Goal: Task Accomplishment & Management: Use online tool/utility

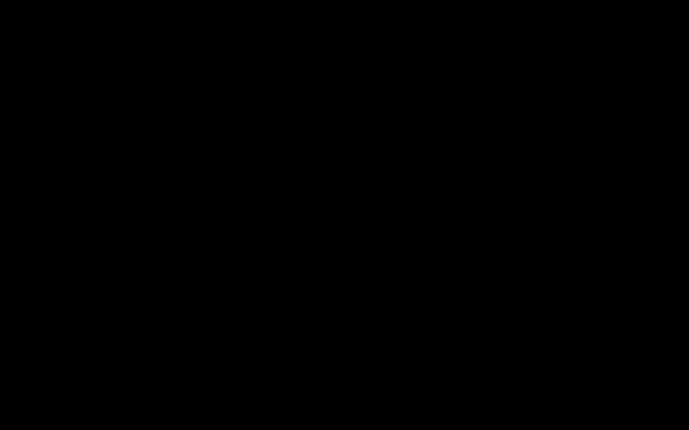
click at [688, 212] on div at bounding box center [344, 215] width 689 height 430
click at [688, 409] on div at bounding box center [344, 215] width 689 height 430
click at [688, 205] on div at bounding box center [344, 215] width 689 height 430
click at [688, 103] on div at bounding box center [344, 215] width 689 height 430
click at [688, 106] on div at bounding box center [344, 215] width 689 height 430
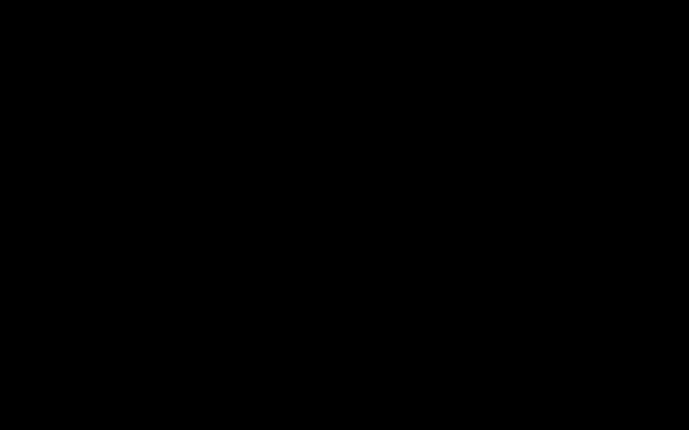
click at [688, 147] on div at bounding box center [344, 215] width 689 height 430
click at [688, 248] on div at bounding box center [344, 215] width 689 height 430
click at [688, 286] on div at bounding box center [344, 215] width 689 height 430
click at [683, 334] on div at bounding box center [344, 215] width 689 height 430
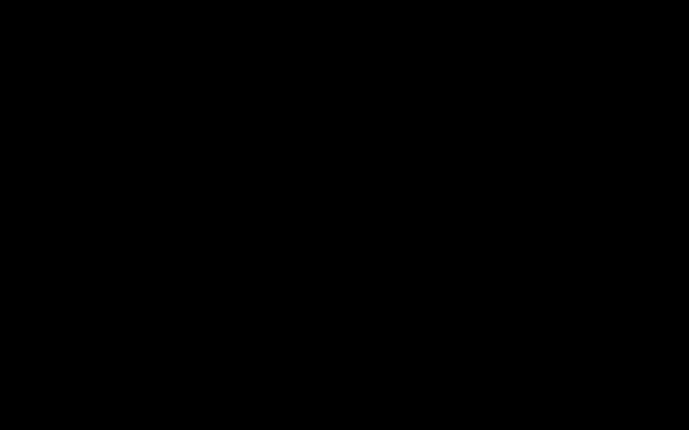
click at [684, 159] on div at bounding box center [344, 215] width 689 height 430
click at [688, 403] on div at bounding box center [344, 215] width 689 height 430
click at [688, 314] on div at bounding box center [344, 215] width 689 height 430
click at [688, 94] on div at bounding box center [344, 215] width 689 height 430
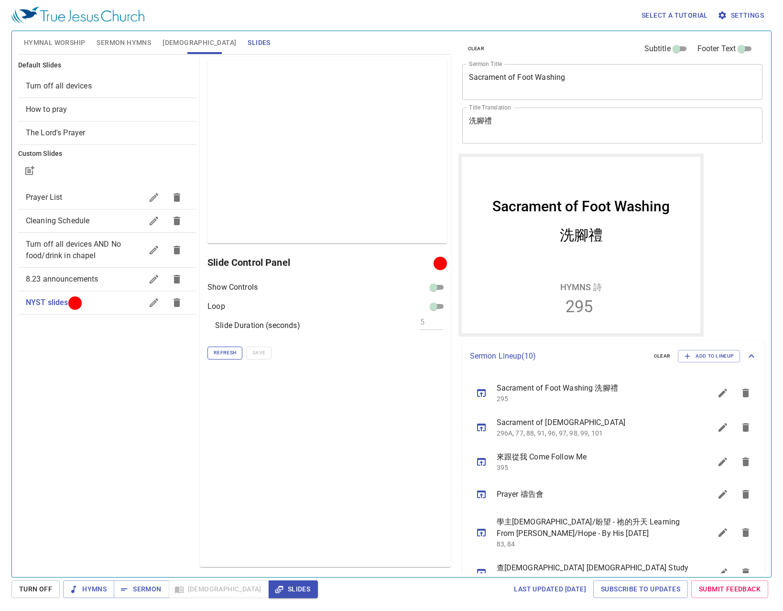
click at [224, 352] on span "Refresh" at bounding box center [225, 353] width 22 height 9
click at [217, 352] on span "Refresh" at bounding box center [225, 353] width 22 height 9
drag, startPoint x: 234, startPoint y: 352, endPoint x: 291, endPoint y: 344, distance: 58.0
click at [234, 351] on span "Refresh" at bounding box center [225, 353] width 22 height 9
click at [359, 439] on div "Preview Only Slide Control Panel Show Controls Loop Slide Duration (seconds) 5 …" at bounding box center [325, 311] width 251 height 511
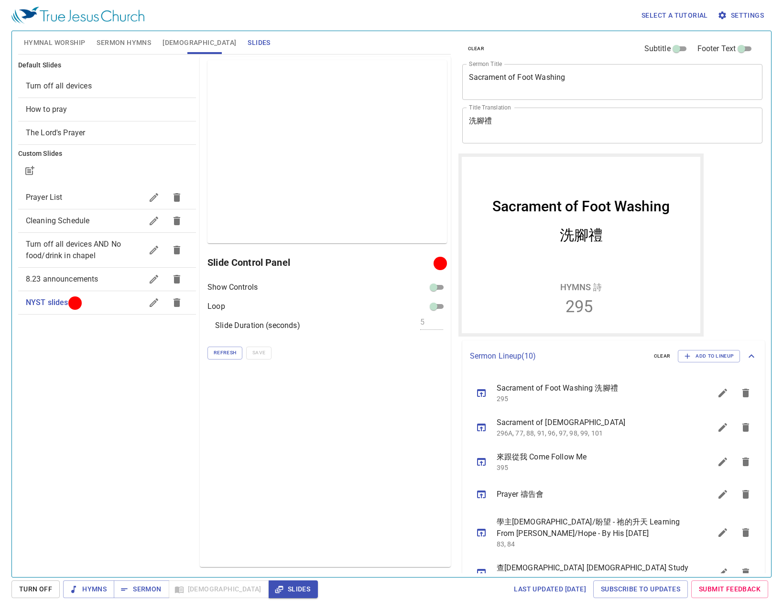
click at [113, 308] on div "NYST slides" at bounding box center [107, 302] width 178 height 23
click at [108, 282] on span "8.23 announcements" at bounding box center [84, 279] width 117 height 11
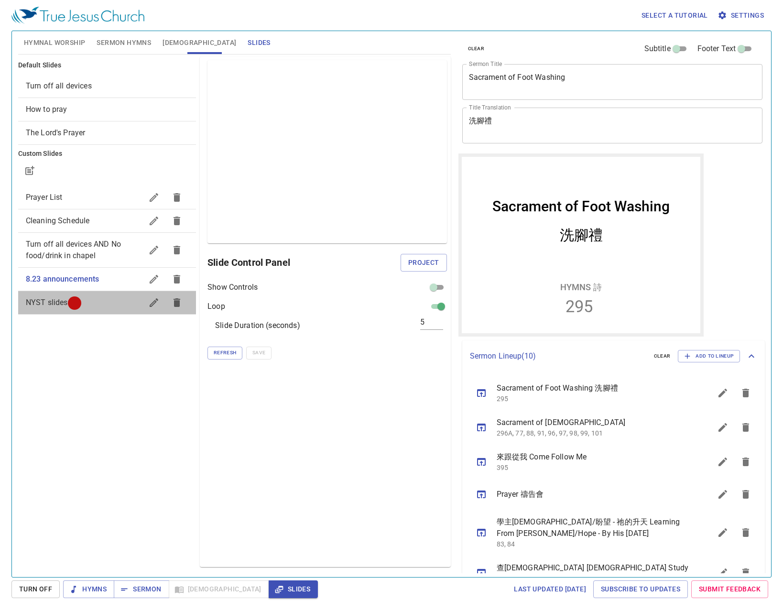
drag, startPoint x: 105, startPoint y: 301, endPoint x: 100, endPoint y: 304, distance: 5.8
click at [104, 301] on span "NYST slides" at bounding box center [84, 302] width 117 height 11
checkbox input "false"
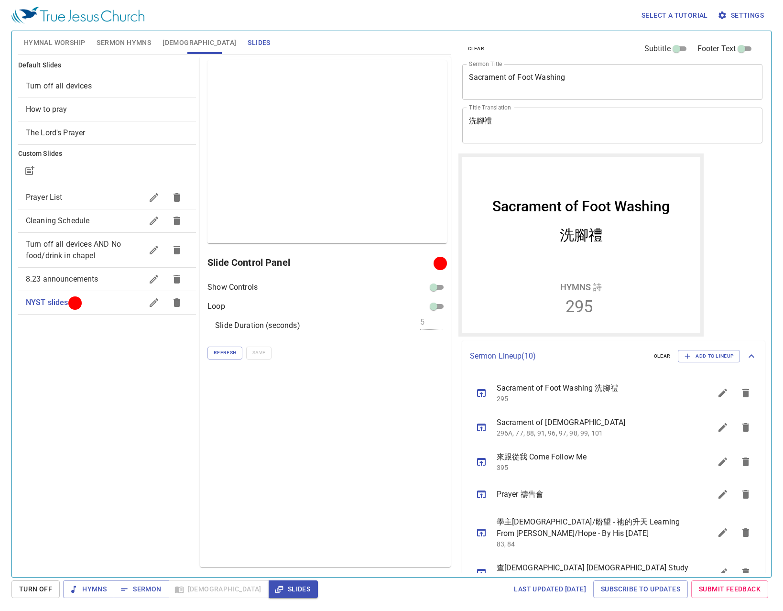
drag, startPoint x: 511, startPoint y: 0, endPoint x: 410, endPoint y: 404, distance: 416.0
click at [414, 404] on div "Preview Only Slide Control Panel Show Controls Loop Slide Duration (seconds) 5 …" at bounding box center [325, 311] width 251 height 511
click at [30, 167] on icon "button" at bounding box center [29, 170] width 11 height 11
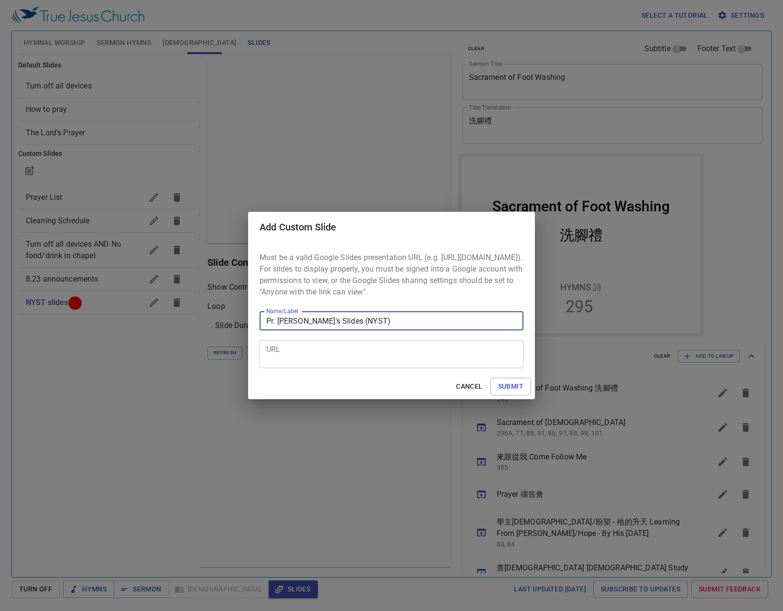
type input "Pr. [PERSON_NAME]'s Slides (NYST)"
click at [465, 352] on textarea "URL" at bounding box center [391, 354] width 251 height 18
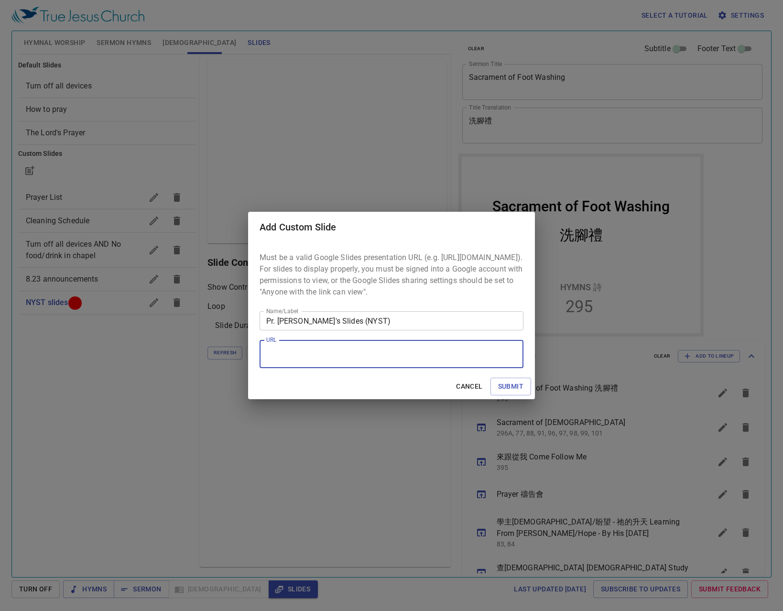
paste textarea "https://docs.google.com/presentation/d/1h6Vg_en5nadlvyltHais_DEcPuzIJ6Jw/edit?s…"
type textarea "https://docs.google.com/presentation/d/1h6Vg_en5nadlvyltHais_DEcPuzIJ6Jw/edit?s…"
click at [518, 388] on span "Submit" at bounding box center [510, 387] width 25 height 12
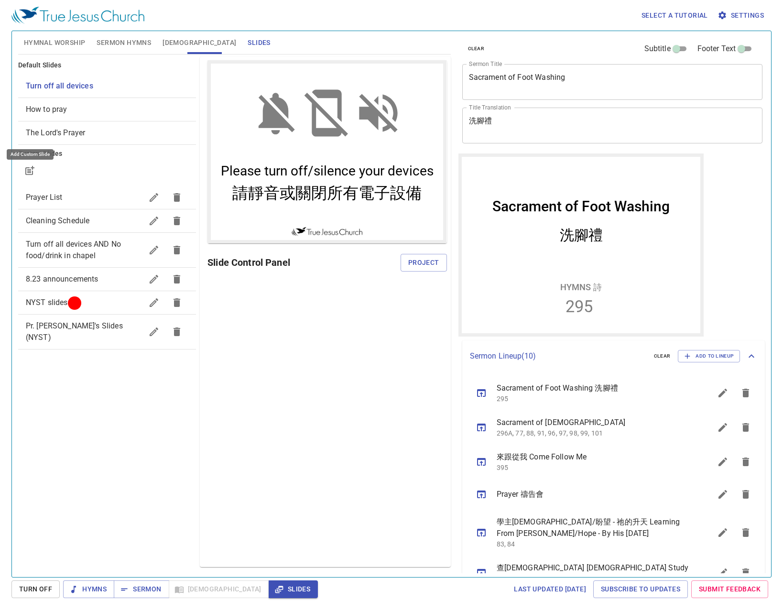
click at [99, 304] on span "NYST slides" at bounding box center [84, 302] width 117 height 11
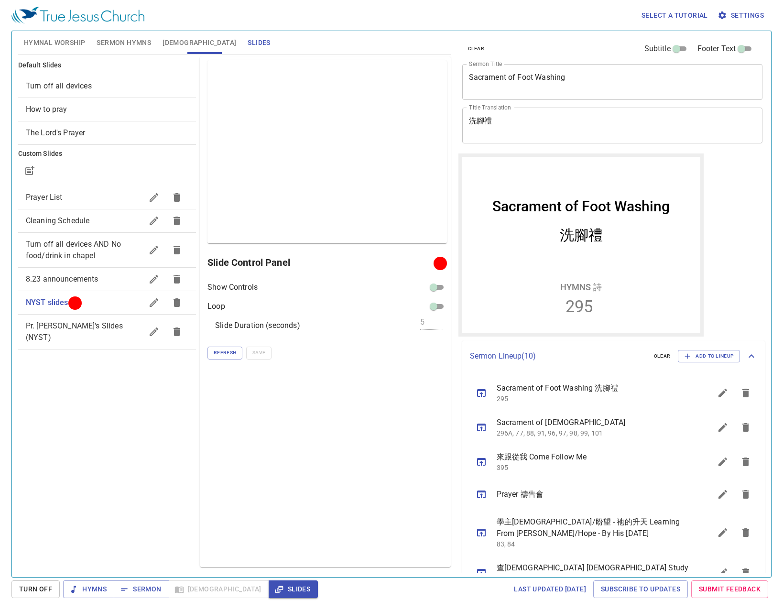
click at [89, 322] on span "Pr. [PERSON_NAME]'s Slides (NYST)" at bounding box center [74, 331] width 97 height 21
click at [436, 290] on input "checkbox" at bounding box center [441, 289] width 34 height 11
checkbox input "false"
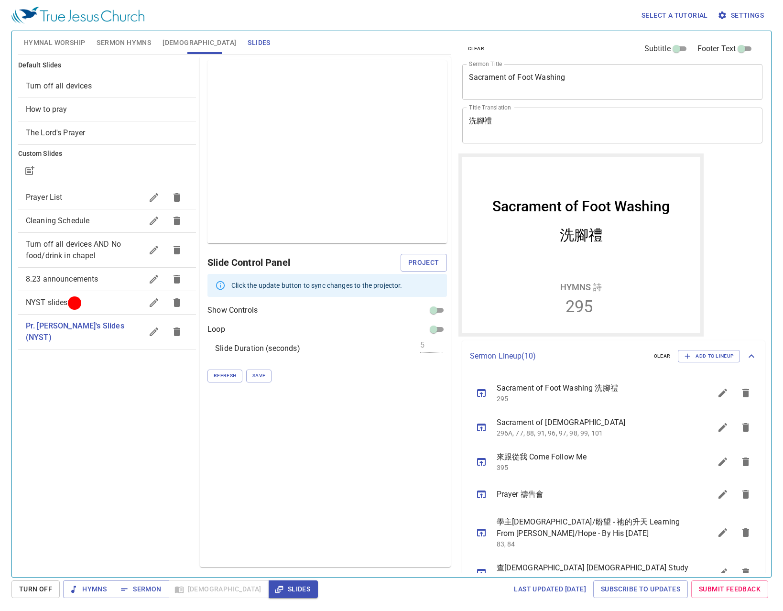
click at [252, 369] on div "Show Controls Loop Slide Duration (seconds) 5 Refresh Save" at bounding box center [327, 343] width 239 height 77
click at [252, 371] on button "Save" at bounding box center [258, 376] width 25 height 12
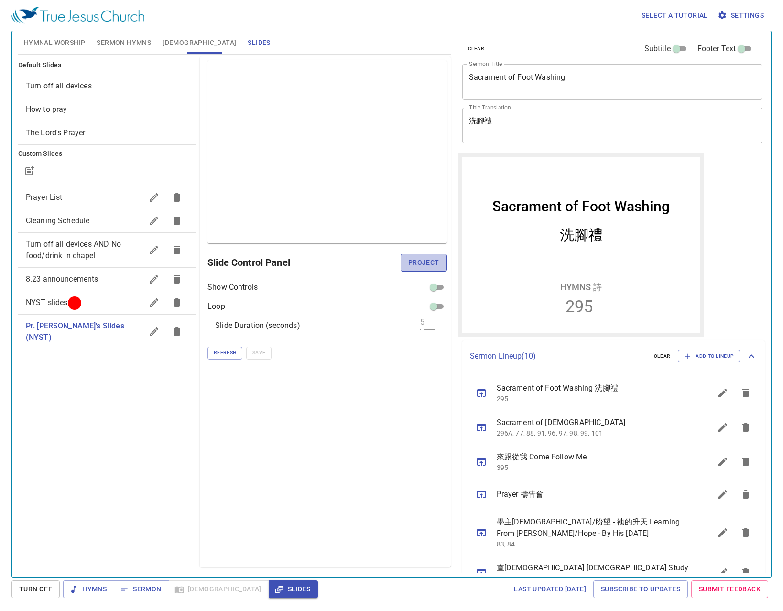
click at [424, 264] on span "Project" at bounding box center [423, 263] width 31 height 12
click at [237, 350] on button "Refresh" at bounding box center [225, 353] width 35 height 12
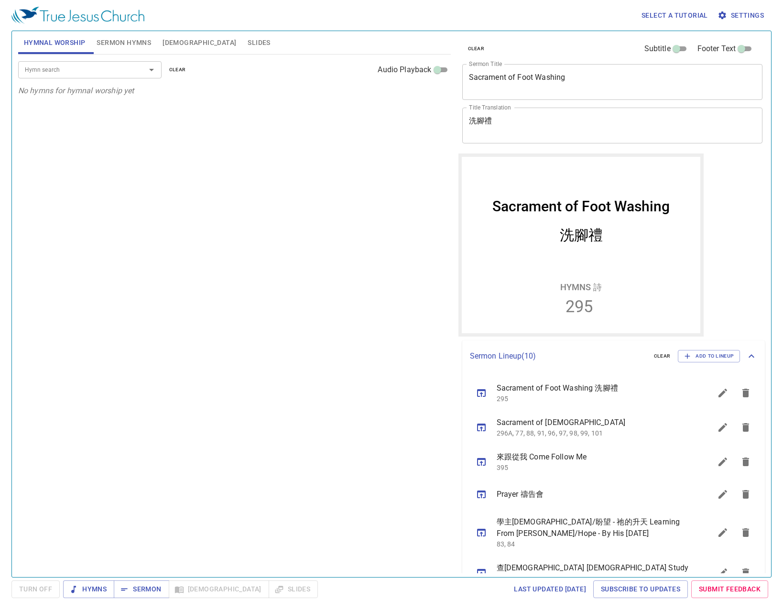
click at [248, 45] on span "Slides" at bounding box center [259, 43] width 22 height 12
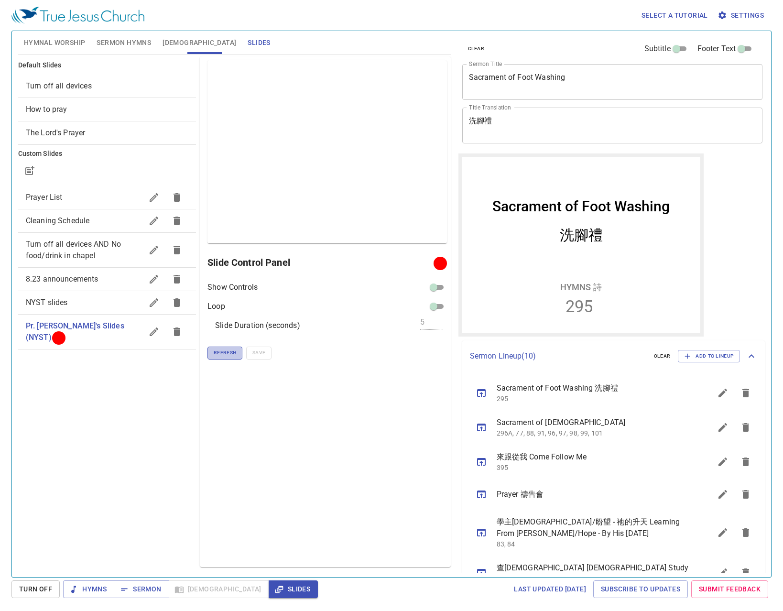
click at [223, 357] on span "Refresh" at bounding box center [225, 353] width 22 height 9
drag, startPoint x: 98, startPoint y: 307, endPoint x: 124, endPoint y: 308, distance: 26.3
click at [98, 307] on span "NYST slides" at bounding box center [84, 302] width 117 height 11
click at [232, 351] on span "Refresh" at bounding box center [225, 353] width 22 height 9
click at [114, 301] on span "NYST slides" at bounding box center [84, 302] width 117 height 11
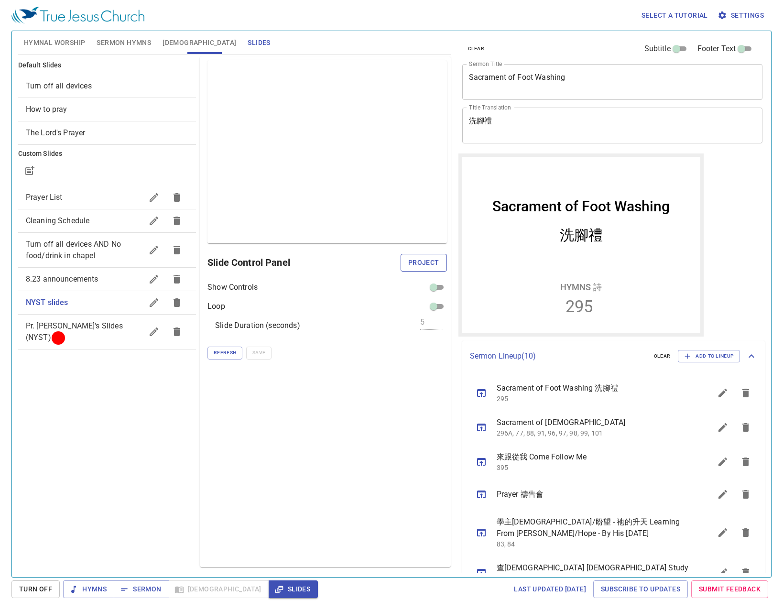
click at [433, 263] on span "Project" at bounding box center [423, 263] width 31 height 12
